Goal: Task Accomplishment & Management: Complete application form

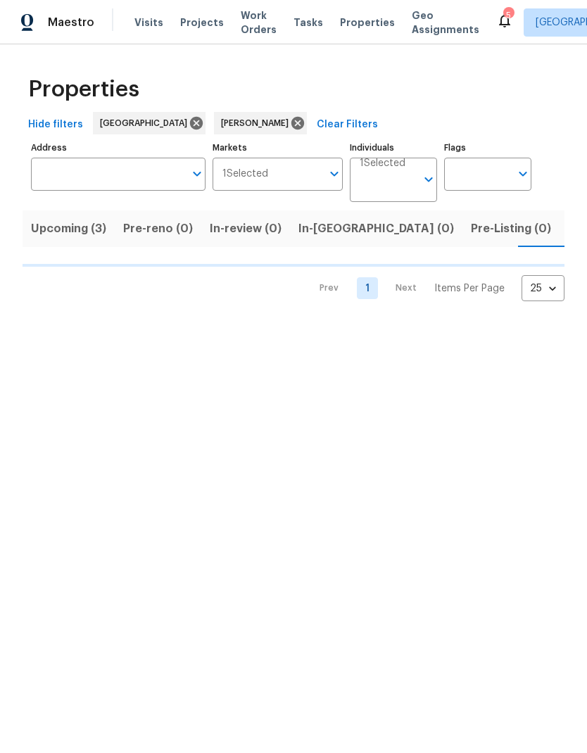
scroll to position [0, 93]
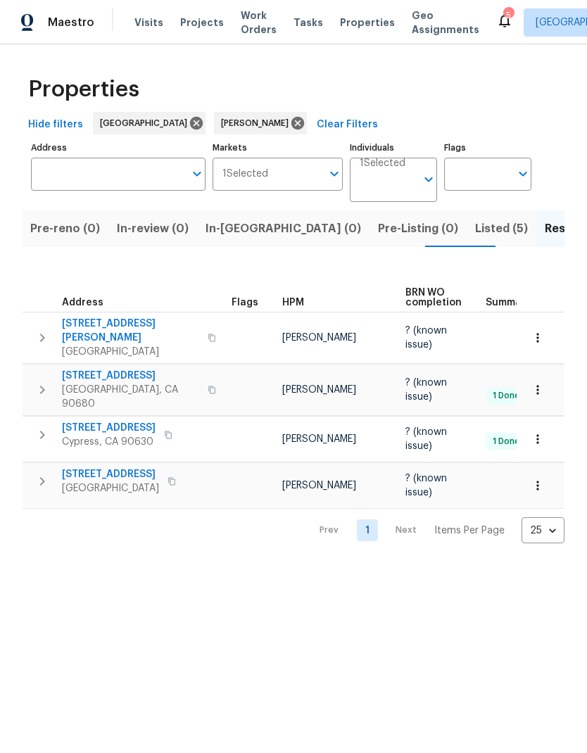
click at [126, 467] on span "[STREET_ADDRESS]" at bounding box center [110, 474] width 97 height 14
click at [475, 234] on span "Listed (5)" at bounding box center [501, 229] width 53 height 20
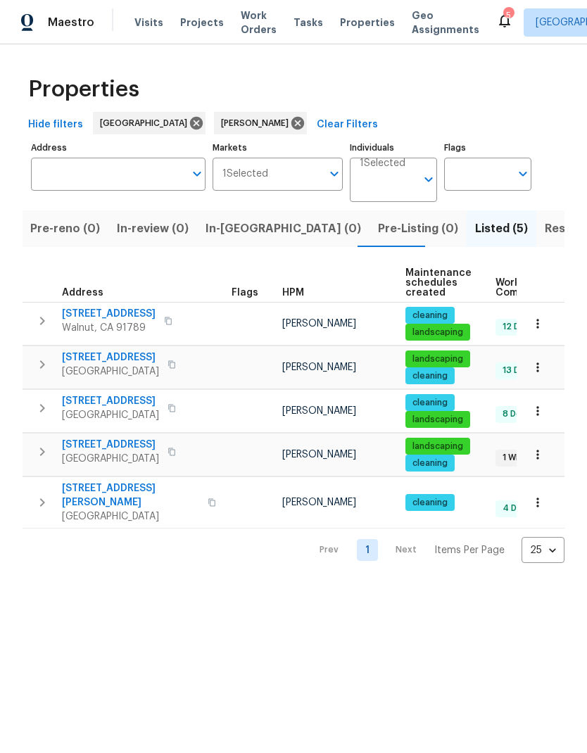
click at [545, 227] on span "Resale (4)" at bounding box center [573, 229] width 56 height 20
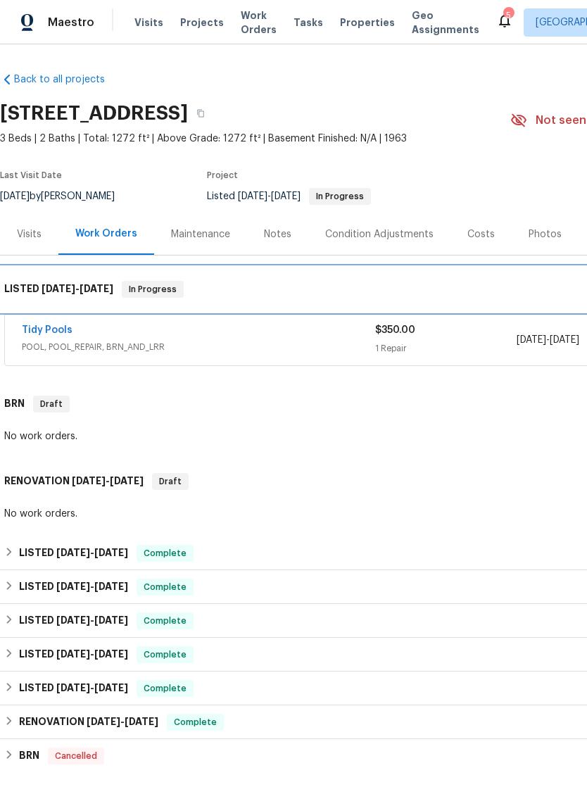
click at [39, 311] on div "LISTED [DATE] - [DATE] In Progress" at bounding box center [397, 289] width 795 height 45
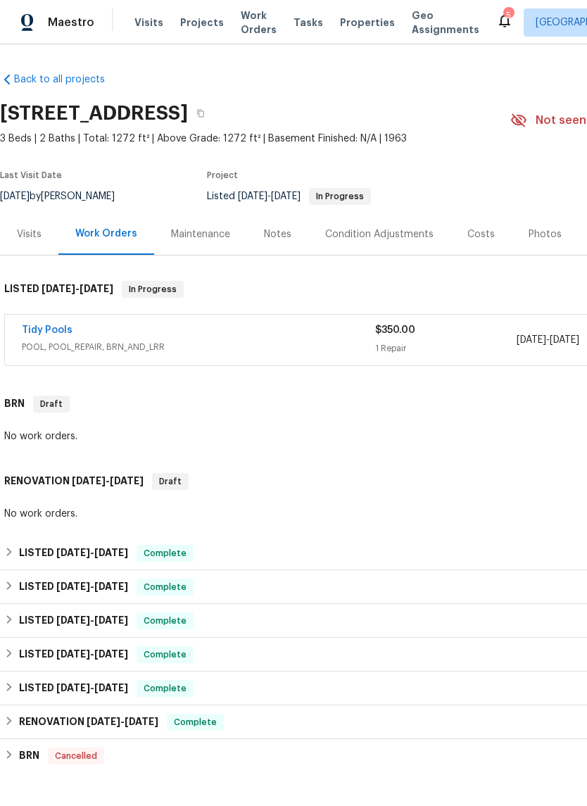
click at [46, 330] on link "Tidy Pools" at bounding box center [47, 330] width 51 height 10
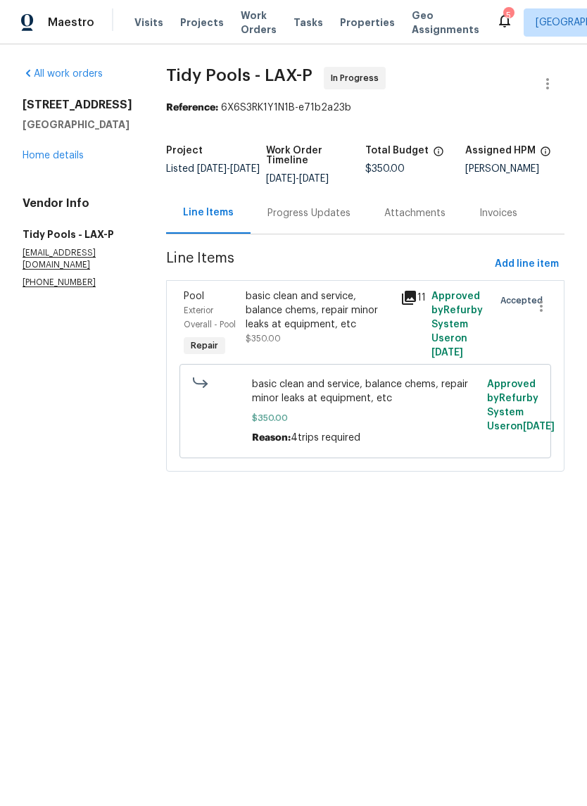
click at [523, 262] on span "Add line item" at bounding box center [527, 265] width 64 height 18
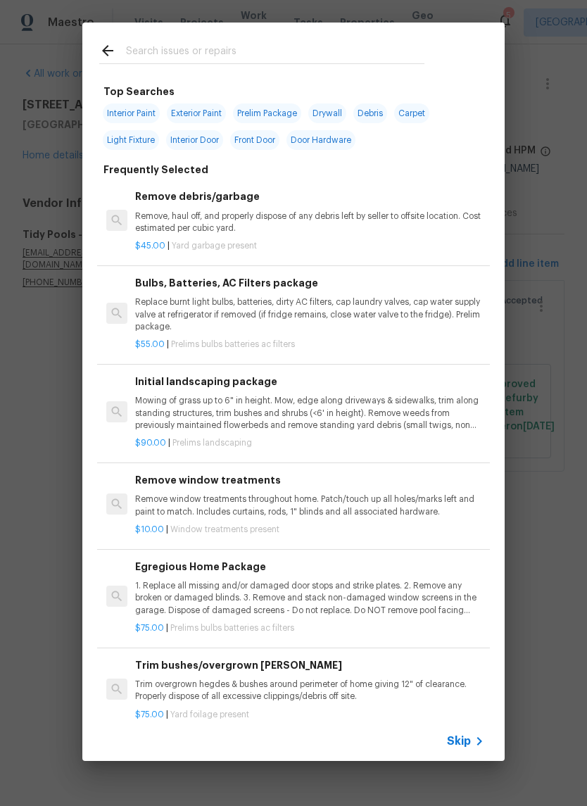
click at [220, 51] on input "text" at bounding box center [275, 52] width 298 height 21
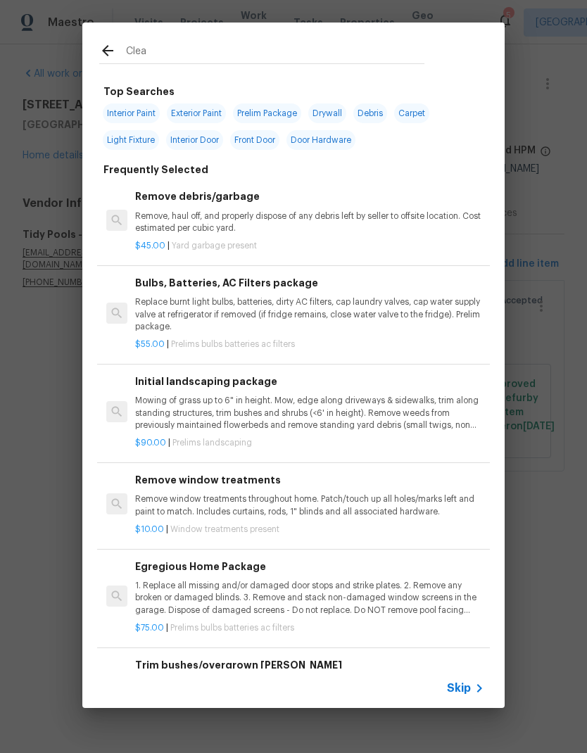
type input "Clean"
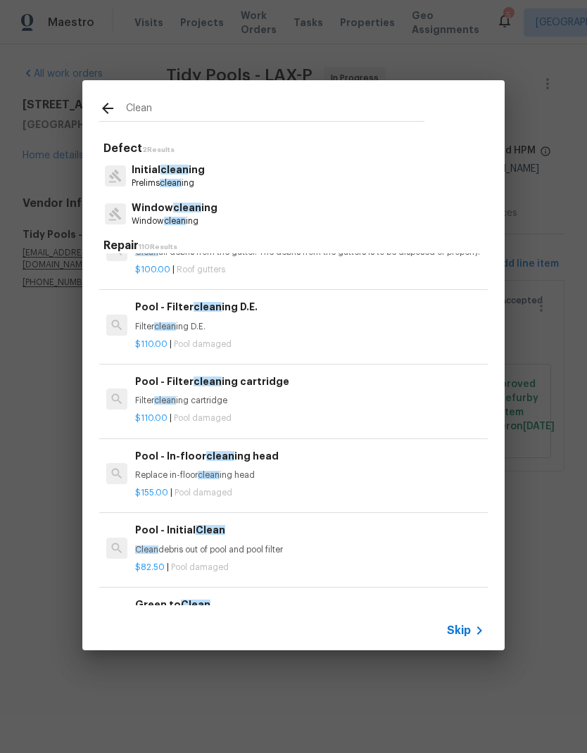
scroll to position [374, 0]
click at [269, 327] on div "Pool - Filter clean ing D.E. Filter clean ing D.E." at bounding box center [309, 316] width 349 height 34
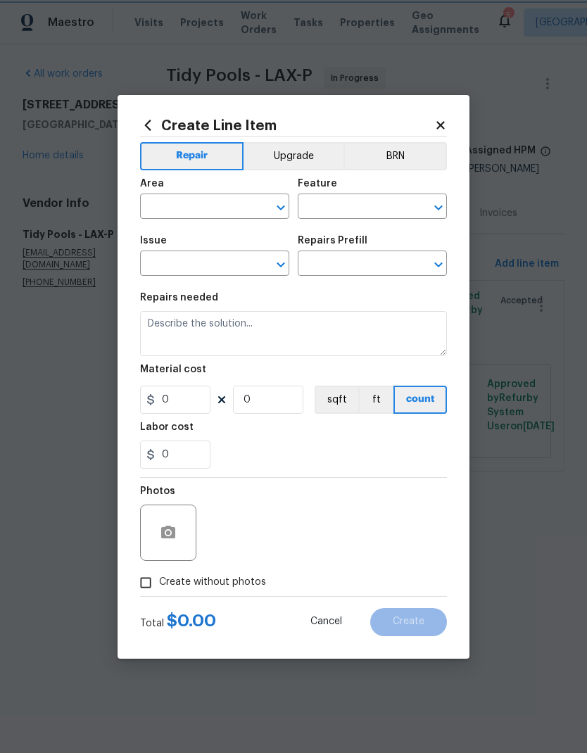
type input "Pool"
type input "Pool Repair"
type input "Pool - Filter cleaning D.E. $110.00"
type textarea "Filter cleaning D.E."
type input "110"
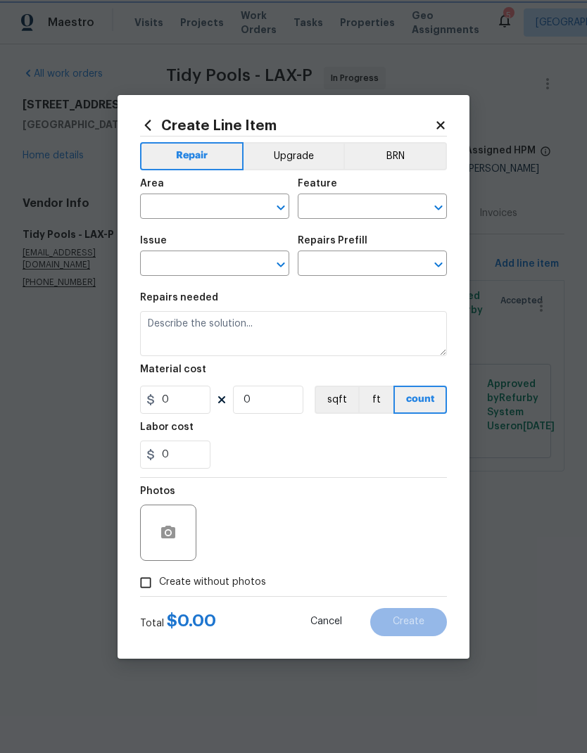
type input "1"
click at [203, 208] on input "text" at bounding box center [195, 208] width 110 height 22
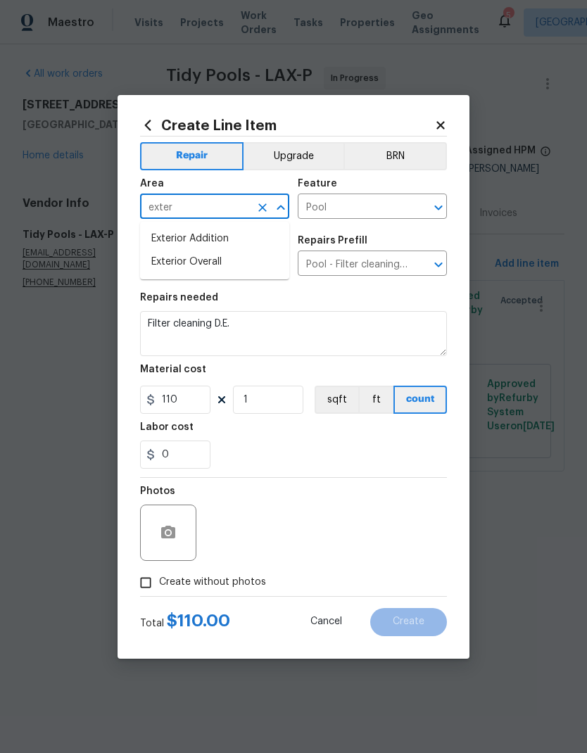
click at [237, 269] on li "Exterior Overall" at bounding box center [214, 262] width 149 height 23
type input "Exterior Overall"
click at [237, 269] on input "Pool Repair" at bounding box center [195, 265] width 110 height 22
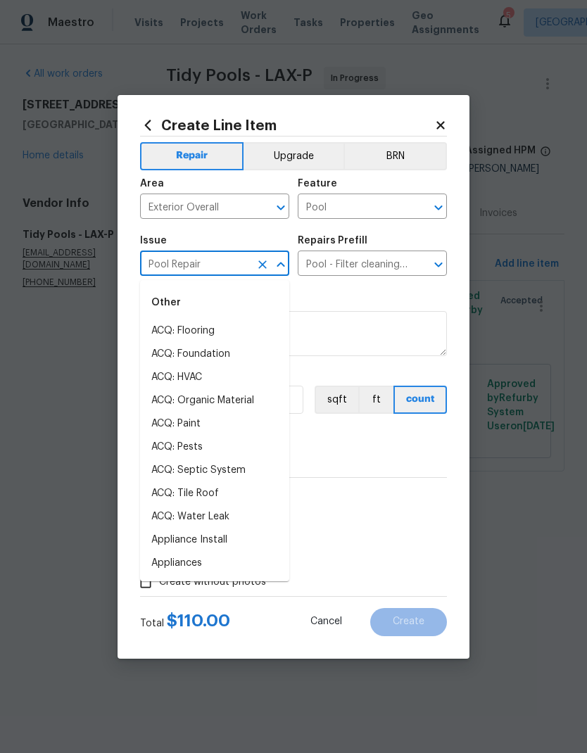
click at [252, 234] on span "Issue Pool Repair ​" at bounding box center [214, 255] width 149 height 57
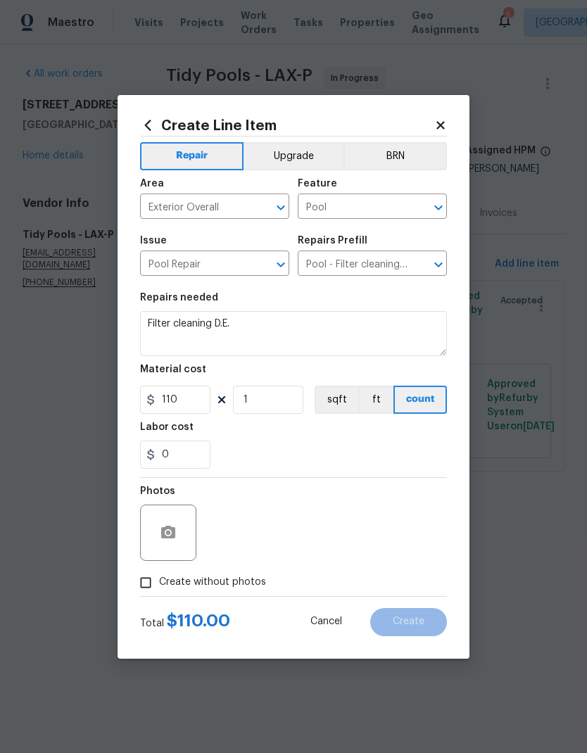
click at [353, 263] on input "Pool - Filter cleaning D.E. $110.00" at bounding box center [353, 265] width 110 height 22
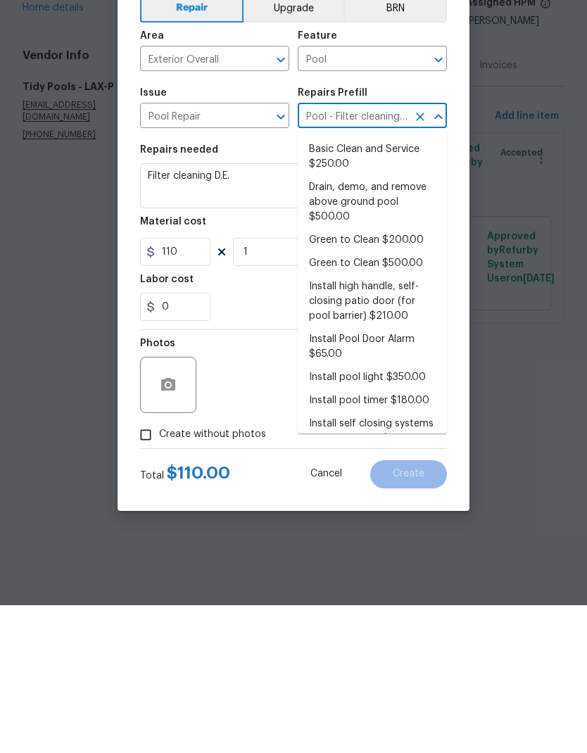
scroll to position [0, 0]
click at [235, 311] on textarea "Filter cleaning D.E." at bounding box center [293, 333] width 307 height 45
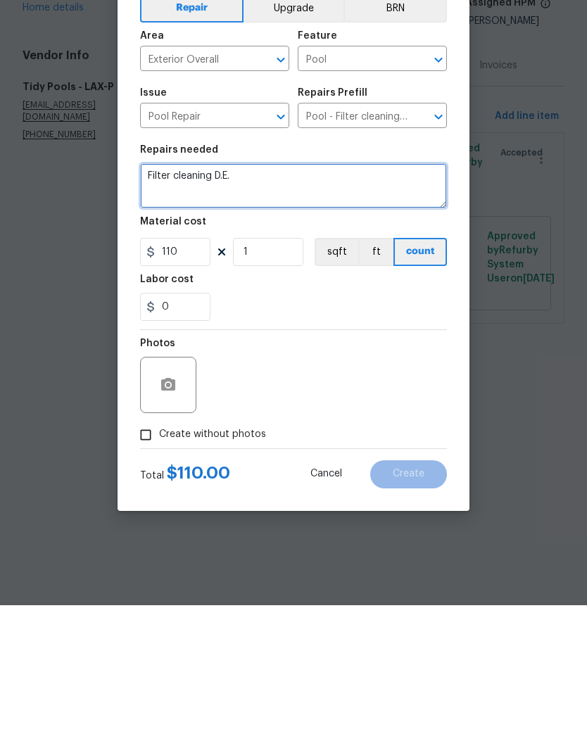
click at [212, 311] on textarea "Filter cleaning D.E." at bounding box center [293, 333] width 307 height 45
click at [200, 311] on textarea "Filter cleaning D.E." at bounding box center [293, 333] width 307 height 45
click at [174, 311] on textarea "Clean pool deck" at bounding box center [293, 333] width 307 height 45
click at [405, 311] on textarea "Clean all white powdery DE material from pool deck" at bounding box center [293, 333] width 307 height 45
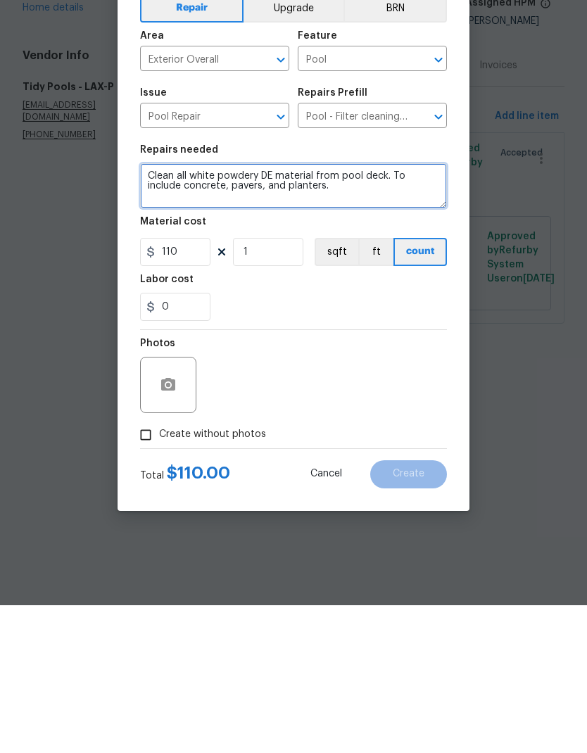
type textarea "Clean all white powdery DE material from pool deck. To include concrete, pavers…"
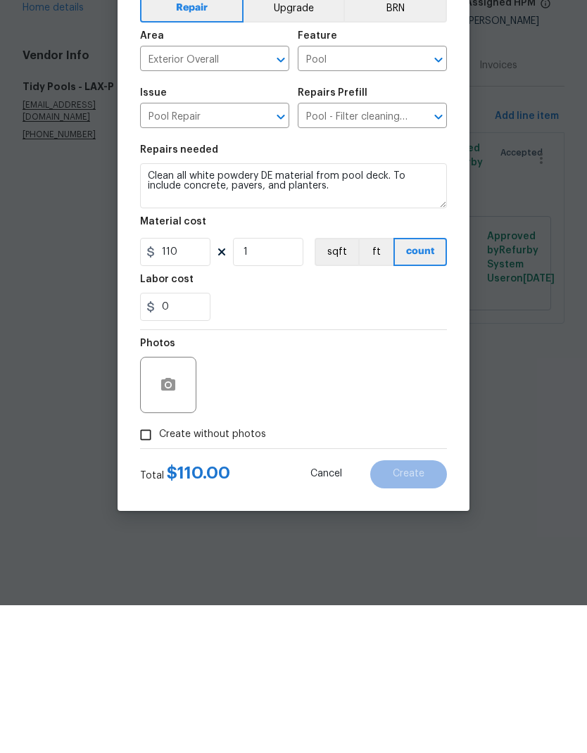
click at [276, 441] on div "0" at bounding box center [293, 455] width 307 height 28
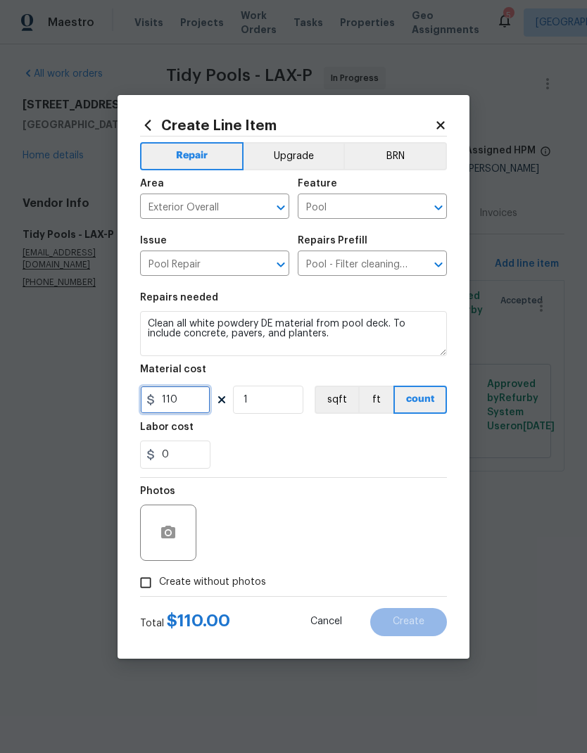
click at [182, 407] on input "110" at bounding box center [175, 400] width 70 height 28
type input "150"
click at [317, 435] on div "Labor cost" at bounding box center [293, 431] width 307 height 18
click at [173, 527] on icon "button" at bounding box center [168, 532] width 17 height 17
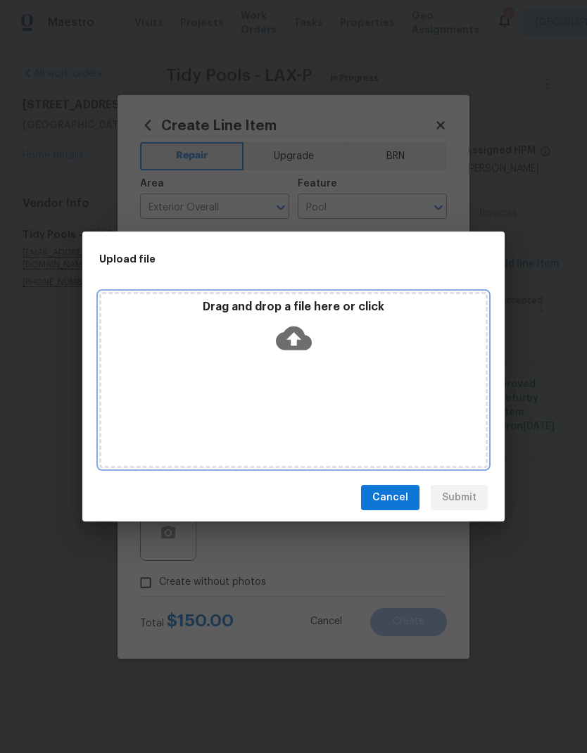
click at [310, 332] on icon at bounding box center [294, 338] width 36 height 36
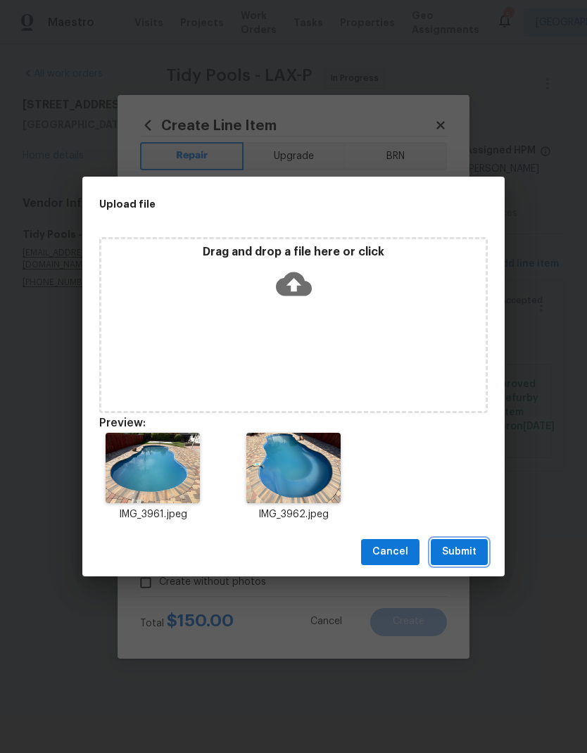
click at [465, 559] on span "Submit" at bounding box center [459, 552] width 34 height 18
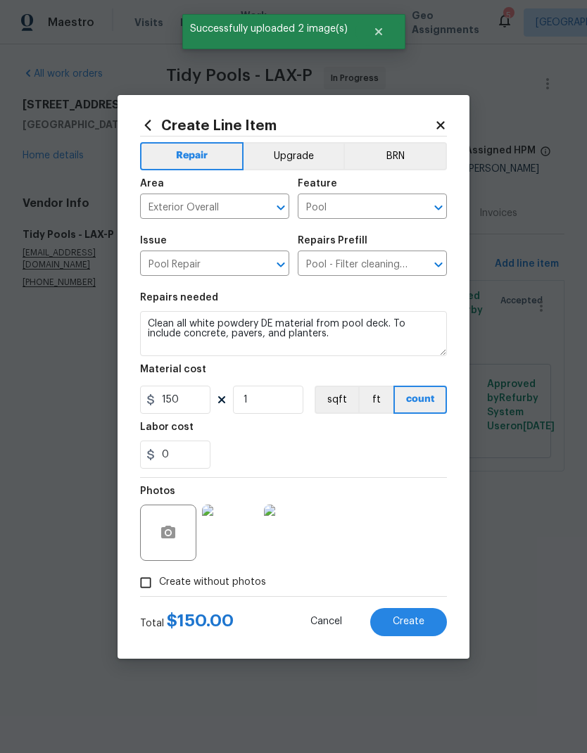
click at [413, 622] on span "Create" at bounding box center [409, 622] width 32 height 11
type input "0"
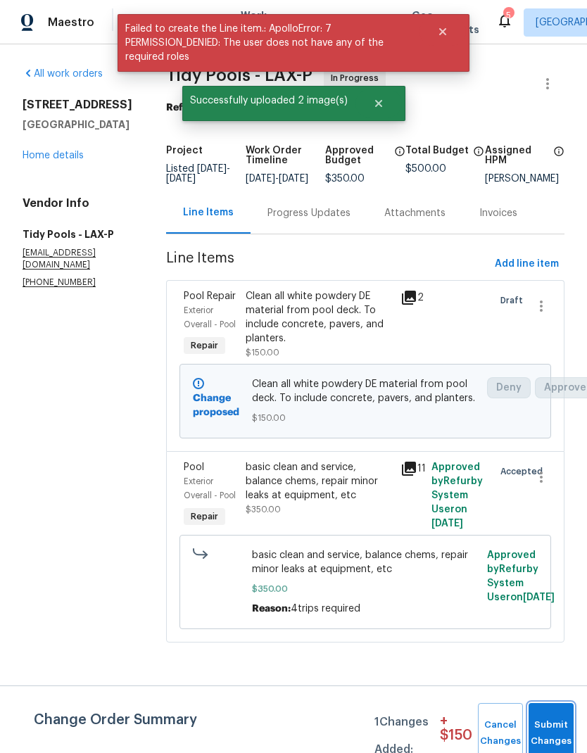
click at [558, 718] on button "Submit Changes" at bounding box center [551, 733] width 45 height 61
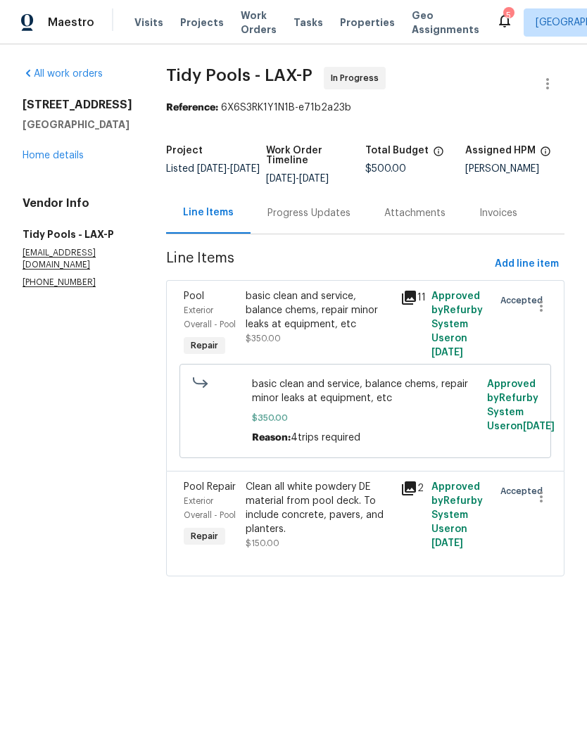
click at [69, 160] on link "Home details" at bounding box center [53, 156] width 61 height 10
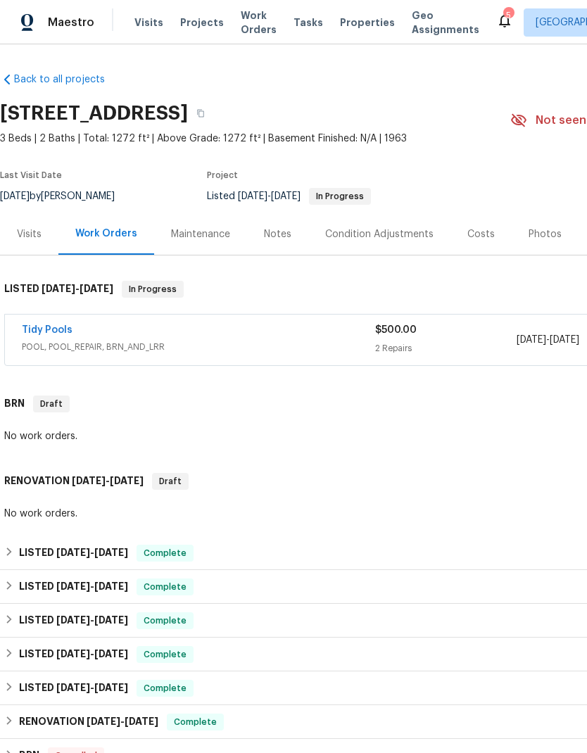
click at [49, 326] on link "Tidy Pools" at bounding box center [47, 330] width 51 height 10
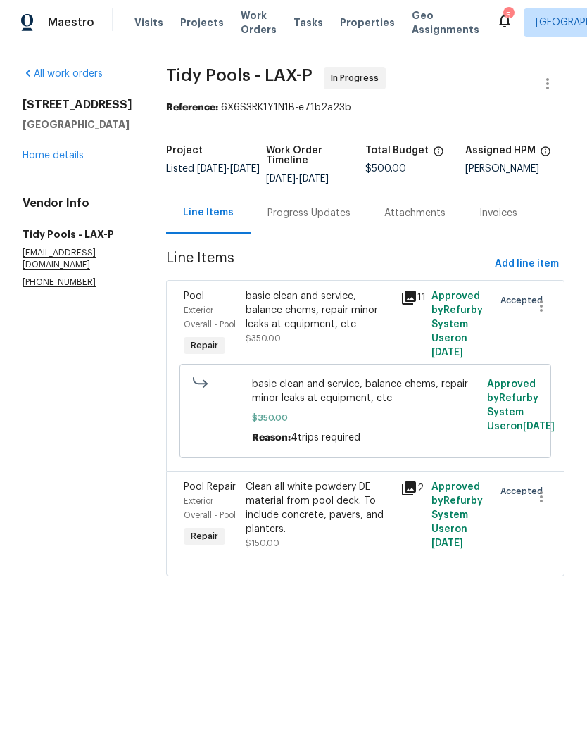
click at [65, 160] on link "Home details" at bounding box center [53, 156] width 61 height 10
